Goal: Information Seeking & Learning: Check status

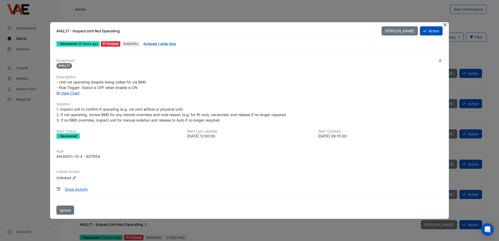
click at [446, 25] on button "Close" at bounding box center [445, 24] width 5 height 5
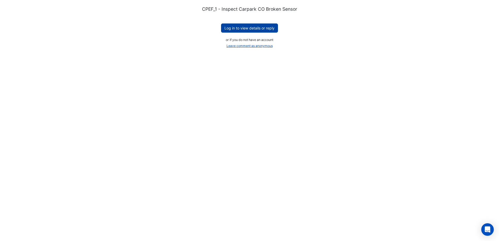
click at [233, 28] on button "Log in to view details or reply" at bounding box center [249, 27] width 57 height 9
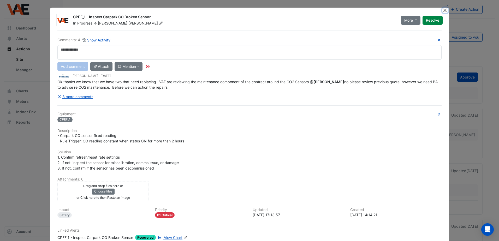
drag, startPoint x: 444, startPoint y: 11, endPoint x: 405, endPoint y: 36, distance: 45.9
click at [443, 11] on button "Close" at bounding box center [445, 10] width 5 height 5
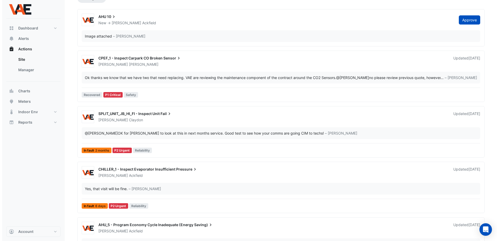
scroll to position [89, 0]
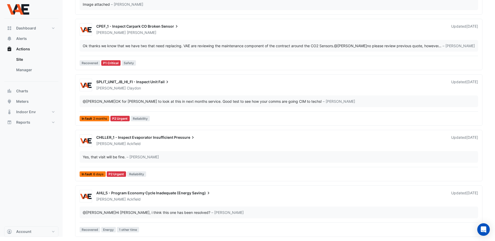
click at [129, 213] on div "@[PERSON_NAME] Hi [PERSON_NAME], i think this one has been resolved?" at bounding box center [147, 212] width 128 height 5
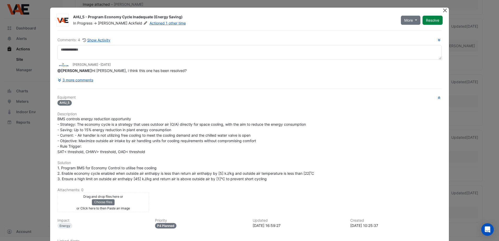
click at [444, 10] on button "Close" at bounding box center [445, 10] width 5 height 5
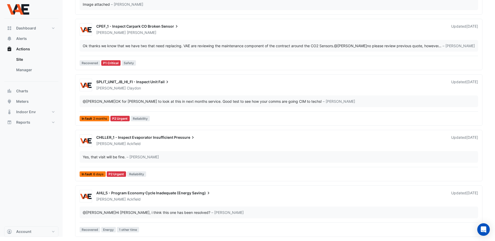
click at [111, 138] on span "CHILLER_1 - Inspect Evaporator Insufficient" at bounding box center [134, 137] width 77 height 4
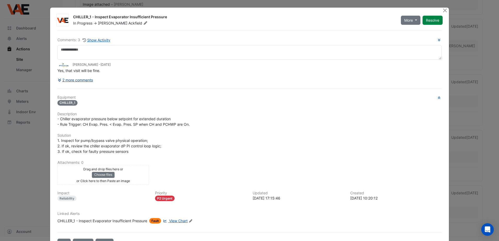
click at [83, 80] on button "2 more comments" at bounding box center [75, 79] width 36 height 9
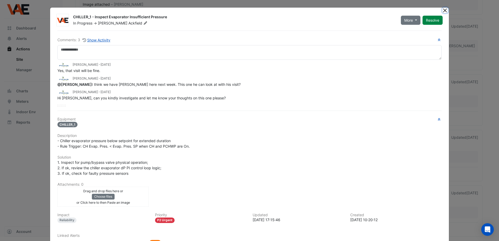
click at [443, 10] on button "Close" at bounding box center [445, 10] width 5 height 5
